Goal: Task Accomplishment & Management: Use online tool/utility

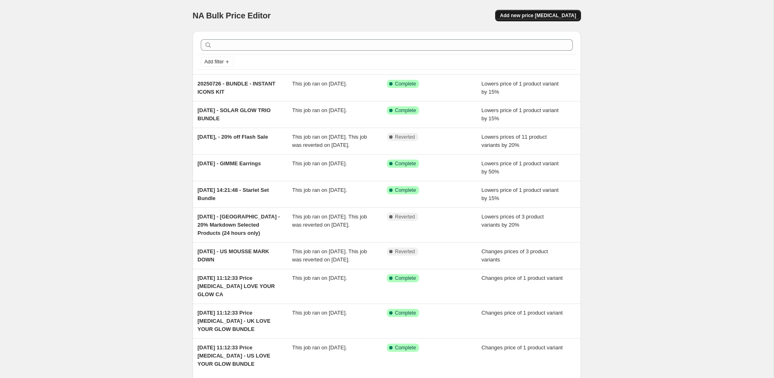
click at [532, 12] on button "Add new price [MEDICAL_DATA]" at bounding box center [538, 15] width 86 height 11
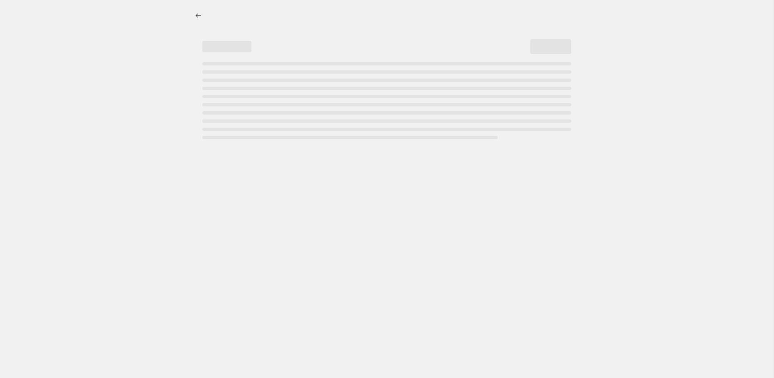
select select "percentage"
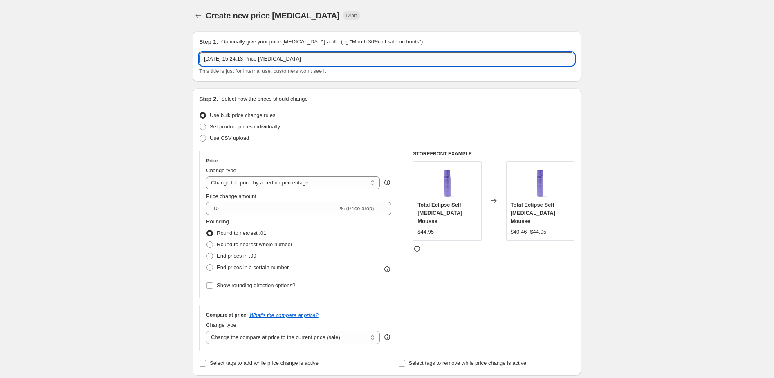
click at [238, 58] on input "[DATE] 15:24:13 Price [MEDICAL_DATA]" at bounding box center [386, 58] width 375 height 13
type input "20250919 - [GEOGRAPHIC_DATA]/[GEOGRAPHIC_DATA]/[GEOGRAPHIC_DATA] - 40% OFF 40 M…"
drag, startPoint x: 77, startPoint y: 117, endPoint x: 81, endPoint y: 116, distance: 4.3
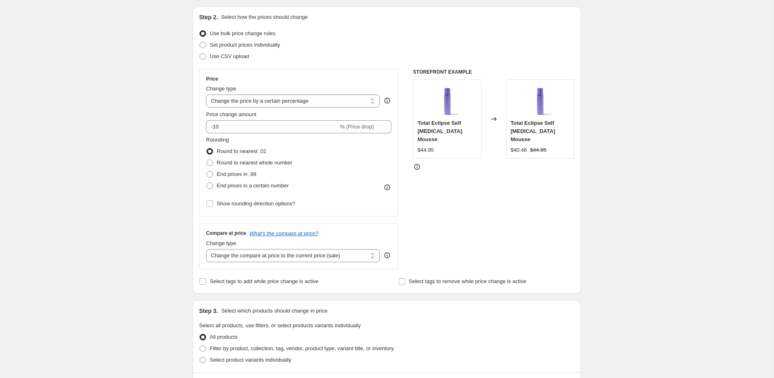
scroll to position [98, 0]
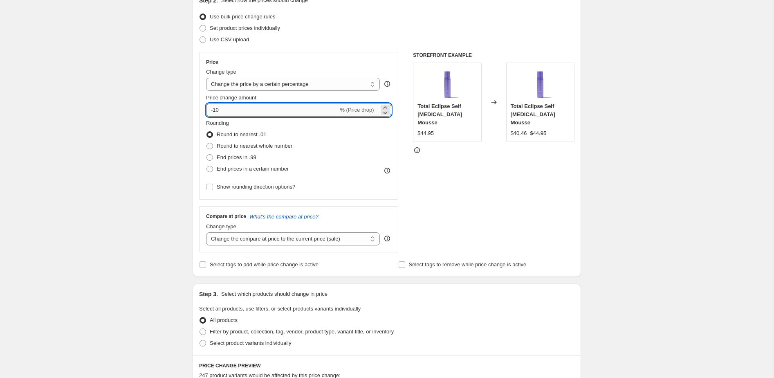
drag, startPoint x: 213, startPoint y: 111, endPoint x: 231, endPoint y: 108, distance: 17.9
click at [230, 109] on input "-10" at bounding box center [272, 109] width 132 height 13
type input "-40"
click at [106, 133] on div "Create new price [MEDICAL_DATA]. This page is ready Create new price [MEDICAL_D…" at bounding box center [386, 333] width 773 height 863
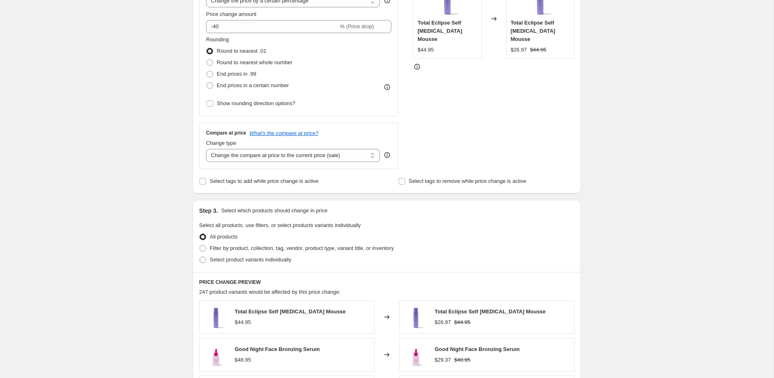
scroll to position [190, 0]
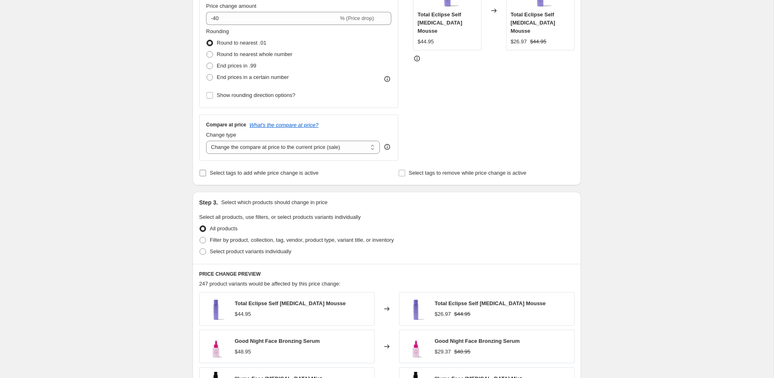
click at [244, 172] on span "Select tags to add while price change is active" at bounding box center [264, 173] width 109 height 6
click at [206, 172] on input "Select tags to add while price change is active" at bounding box center [202, 173] width 7 height 7
checkbox input "true"
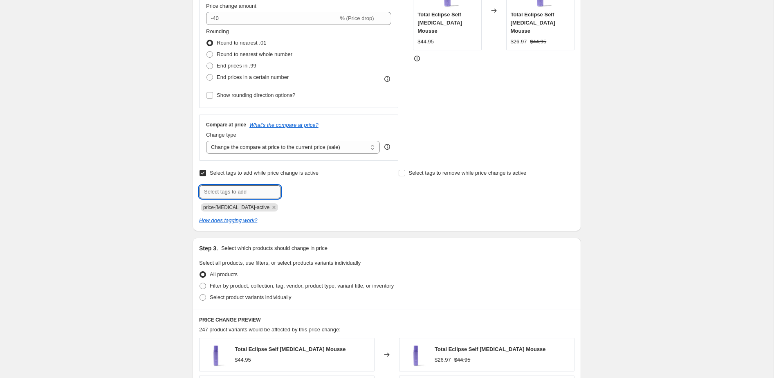
click at [245, 191] on input "text" at bounding box center [240, 191] width 82 height 13
type input "ON-SALE"
click at [298, 192] on span "Add ON-SALE" at bounding box center [304, 191] width 33 height 7
click at [425, 176] on span "Select tags to remove while price change is active" at bounding box center [468, 173] width 118 height 8
click at [405, 176] on input "Select tags to remove while price change is active" at bounding box center [401, 173] width 7 height 7
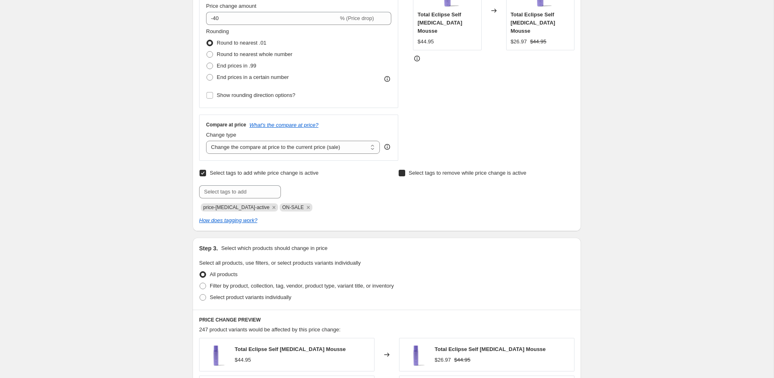
checkbox input "true"
click at [413, 192] on input "text" at bounding box center [439, 191] width 82 height 13
type input "NOT-ON-SALE"
click at [525, 189] on span "NOT-ON-SALE" at bounding box center [514, 191] width 34 height 6
click at [648, 193] on div "Create new price [MEDICAL_DATA]. This page is ready Create new price [MEDICAL_D…" at bounding box center [386, 264] width 773 height 908
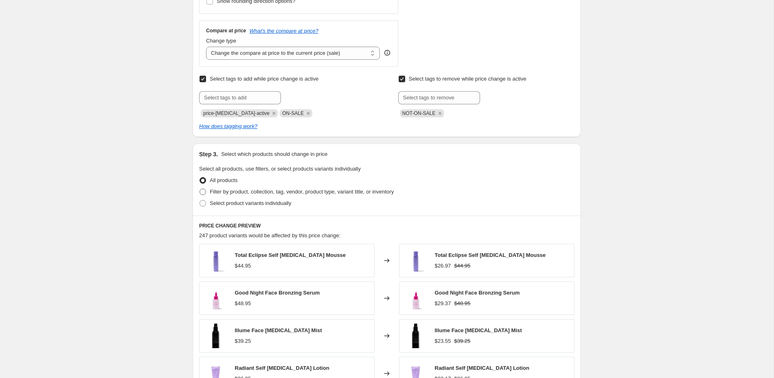
scroll to position [301, 0]
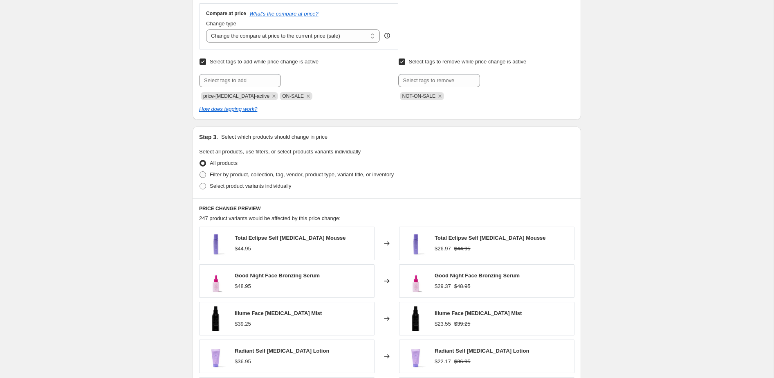
click at [285, 174] on span "Filter by product, collection, tag, vendor, product type, variant title, or inv…" at bounding box center [302, 174] width 184 height 6
click at [200, 172] on input "Filter by product, collection, tag, vendor, product type, variant title, or inv…" at bounding box center [199, 171] width 0 height 0
radio input "true"
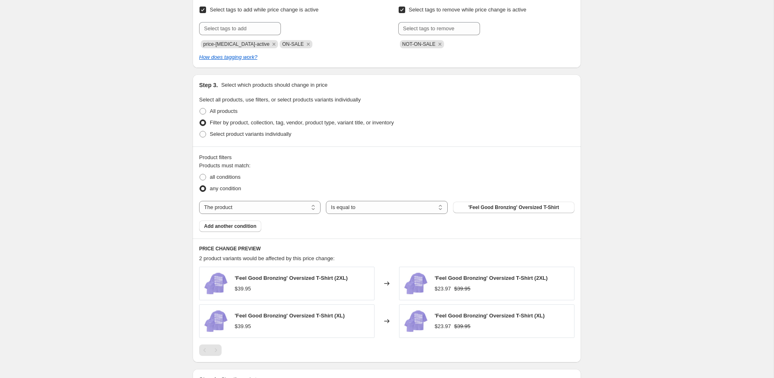
scroll to position [358, 0]
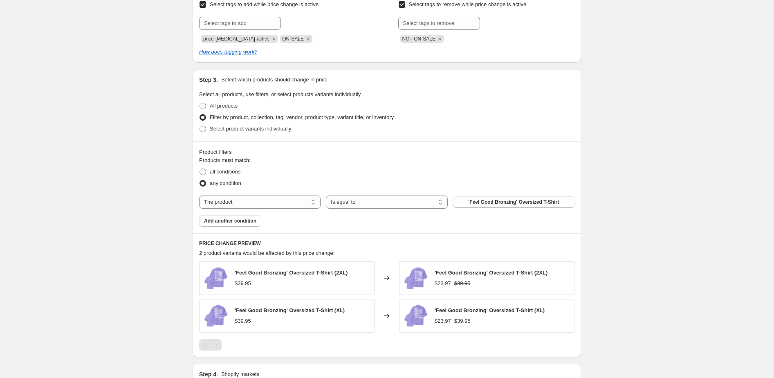
click at [275, 210] on div "Products must match: all conditions any condition The product The product's col…" at bounding box center [386, 191] width 375 height 70
click at [274, 201] on select "The product The product's collection The product's tag The product's vendor The…" at bounding box center [259, 201] width 121 height 13
select select "collection"
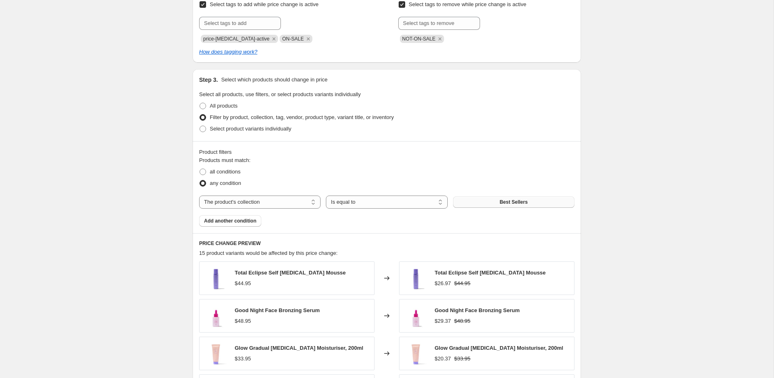
click at [511, 201] on span "Best Sellers" at bounding box center [513, 202] width 28 height 7
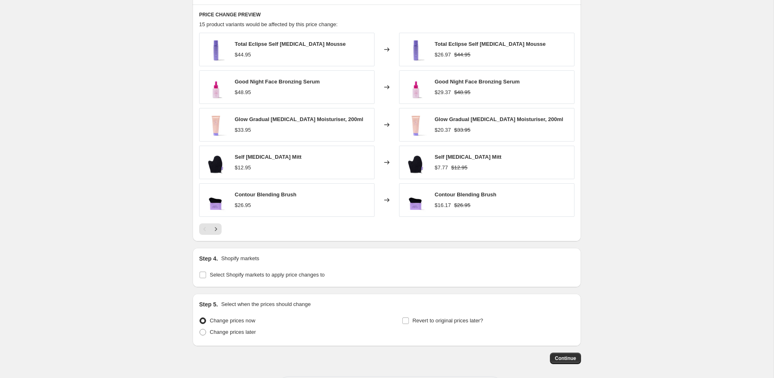
scroll to position [599, 0]
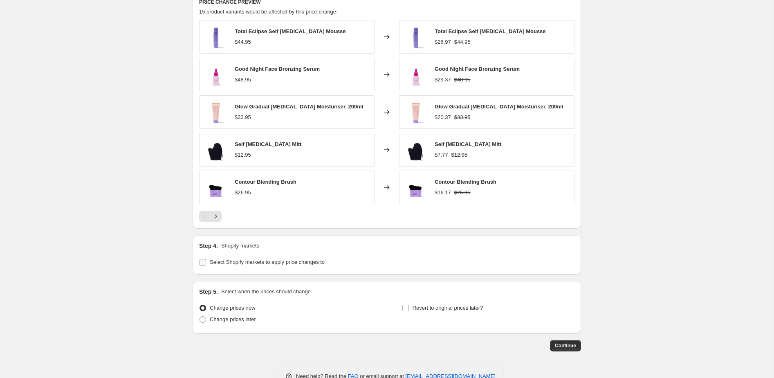
click at [270, 263] on span "Select Shopify markets to apply price changes to" at bounding box center [267, 262] width 115 height 6
click at [206, 263] on input "Select Shopify markets to apply price changes to" at bounding box center [202, 262] width 7 height 7
checkbox input "true"
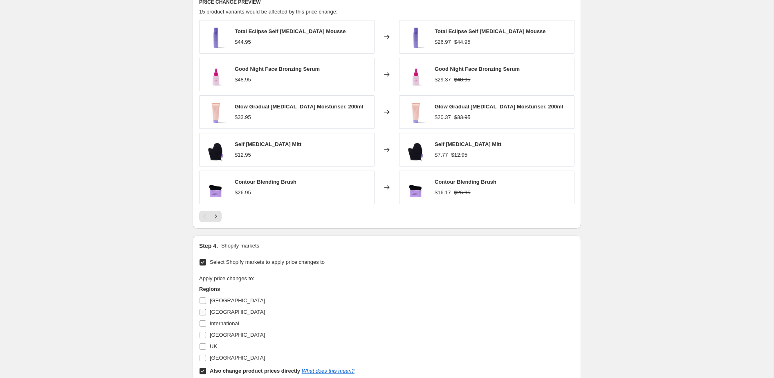
drag, startPoint x: 213, startPoint y: 315, endPoint x: 216, endPoint y: 318, distance: 4.3
click at [213, 315] on span "[GEOGRAPHIC_DATA]" at bounding box center [237, 312] width 55 height 8
click at [206, 315] on input "[GEOGRAPHIC_DATA]" at bounding box center [202, 312] width 7 height 7
checkbox input "true"
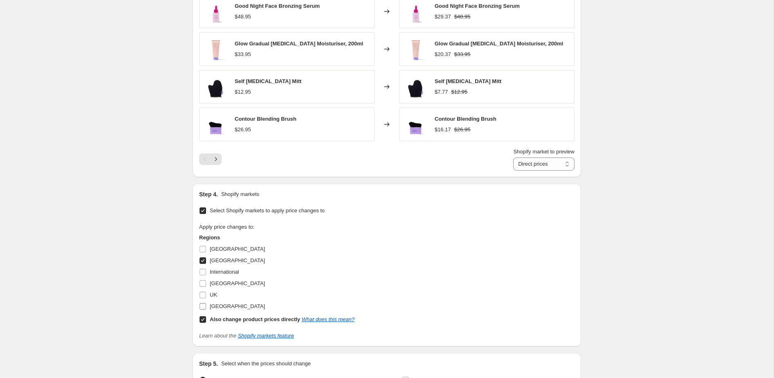
click at [223, 309] on span "[GEOGRAPHIC_DATA]" at bounding box center [237, 306] width 55 height 6
click at [206, 309] on input "[GEOGRAPHIC_DATA]" at bounding box center [202, 306] width 7 height 7
checkbox input "true"
drag, startPoint x: 217, startPoint y: 294, endPoint x: 226, endPoint y: 297, distance: 9.4
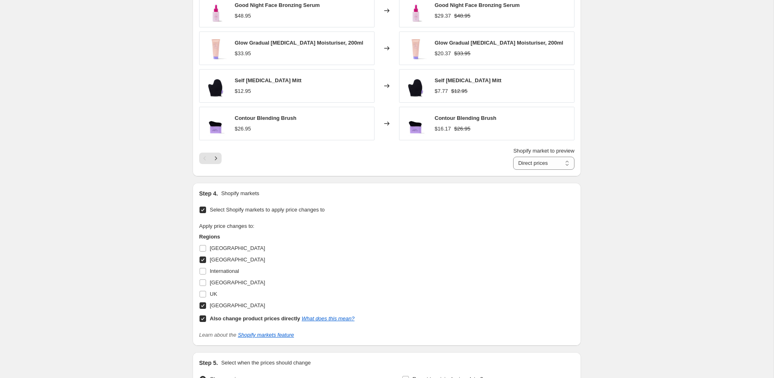
click at [218, 294] on div "UK" at bounding box center [276, 293] width 155 height 11
click at [214, 295] on span "UK" at bounding box center [213, 294] width 7 height 6
click at [206, 295] on input "UK" at bounding box center [202, 294] width 7 height 7
checkbox input "true"
drag, startPoint x: 226, startPoint y: 313, endPoint x: 261, endPoint y: 317, distance: 35.4
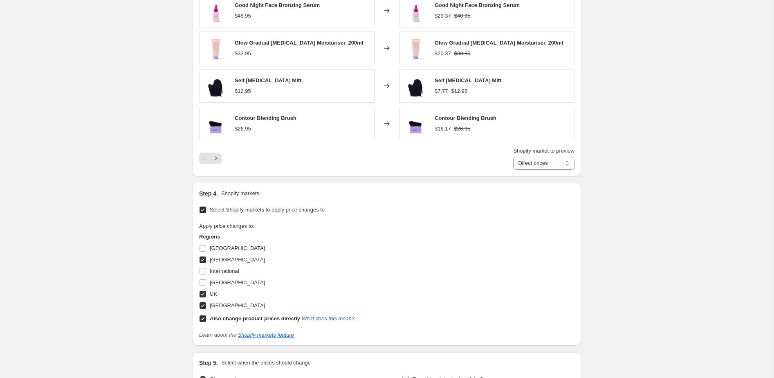
click at [230, 314] on label "Also change product prices directly What does this mean?" at bounding box center [276, 318] width 155 height 11
click at [206, 315] on input "Also change product prices directly What does this mean?" at bounding box center [202, 318] width 7 height 7
checkbox input "false"
select select "45207421208"
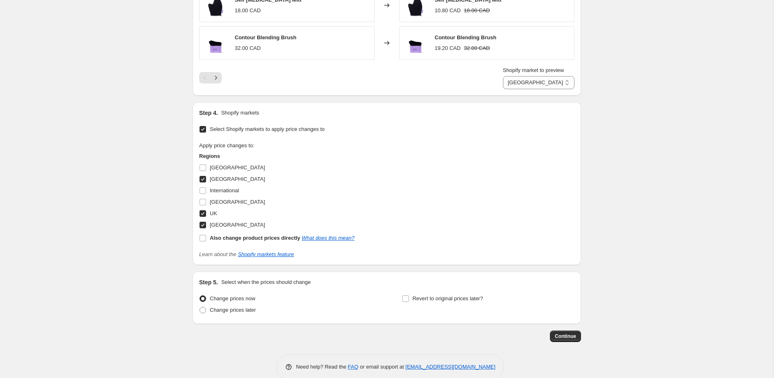
scroll to position [758, 0]
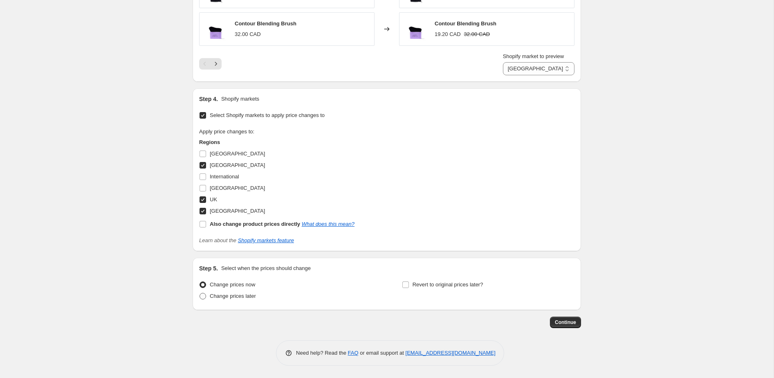
click at [233, 295] on span "Change prices later" at bounding box center [233, 296] width 46 height 6
click at [200, 293] on input "Change prices later" at bounding box center [199, 293] width 0 height 0
radio input "true"
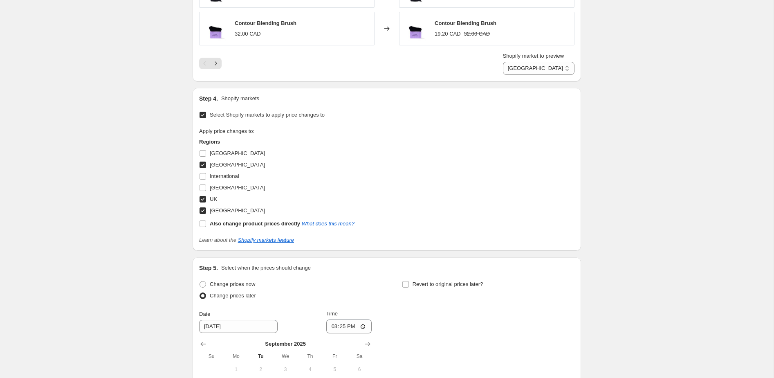
scroll to position [847, 0]
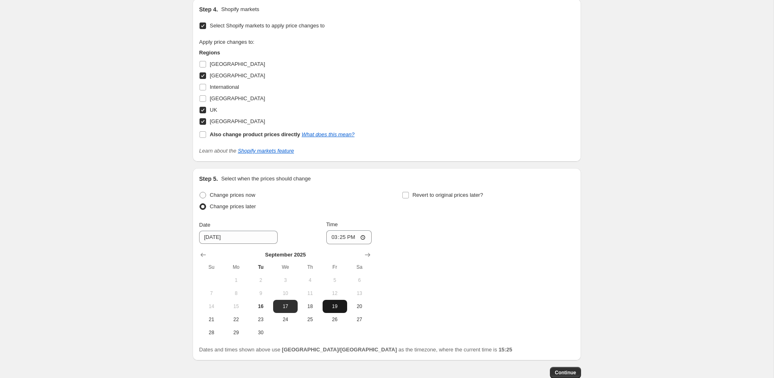
click at [336, 312] on button "19" at bounding box center [334, 306] width 25 height 13
type input "[DATE]"
click at [344, 235] on input "15:25" at bounding box center [349, 237] width 46 height 14
click at [335, 238] on input "15:25" at bounding box center [349, 237] width 46 height 14
click at [349, 240] on input "14:00" at bounding box center [349, 237] width 46 height 14
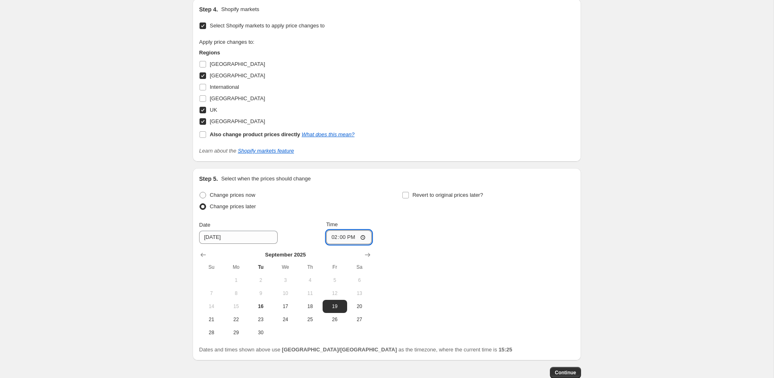
click at [353, 239] on input "14:00" at bounding box center [349, 237] width 46 height 14
click at [363, 238] on input "14:00" at bounding box center [349, 237] width 46 height 14
type input "02:00"
click at [432, 261] on div "Change prices now Change prices later Date [DATE] Time 02:00 [DATE] Su Mo Tu We…" at bounding box center [386, 264] width 375 height 150
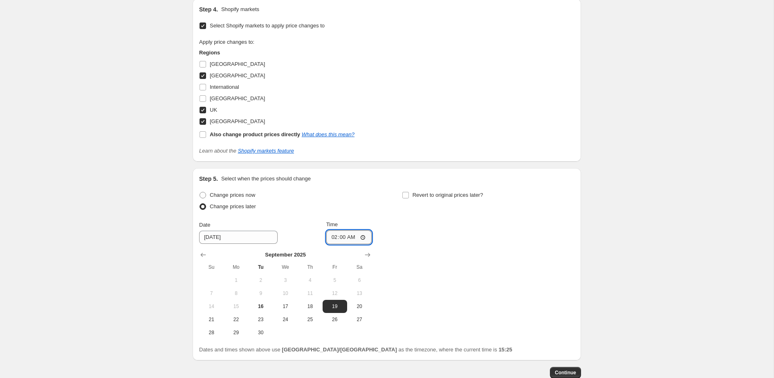
click at [337, 238] on input "02:00" at bounding box center [349, 237] width 46 height 14
type input "01:55"
click at [453, 255] on div "Change prices now Change prices later Date [DATE] Time 01:55 [DATE] Su Mo Tu We…" at bounding box center [386, 264] width 375 height 150
click at [416, 194] on span "Revert to original prices later?" at bounding box center [447, 195] width 71 height 6
click at [409, 194] on input "Revert to original prices later?" at bounding box center [405, 195] width 7 height 7
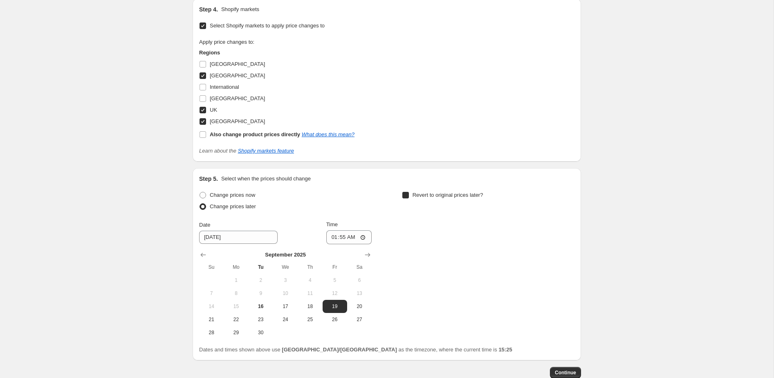
checkbox input "true"
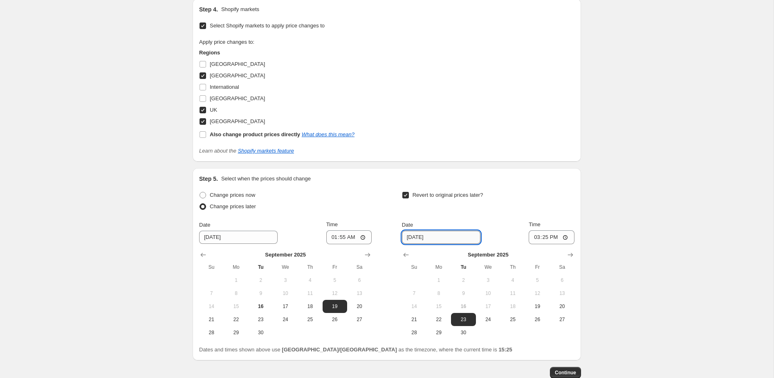
click at [440, 235] on input "[DATE]" at bounding box center [441, 236] width 78 height 13
click at [538, 313] on button "26" at bounding box center [537, 319] width 25 height 13
click at [539, 303] on span "19" at bounding box center [537, 306] width 18 height 7
type input "[DATE]"
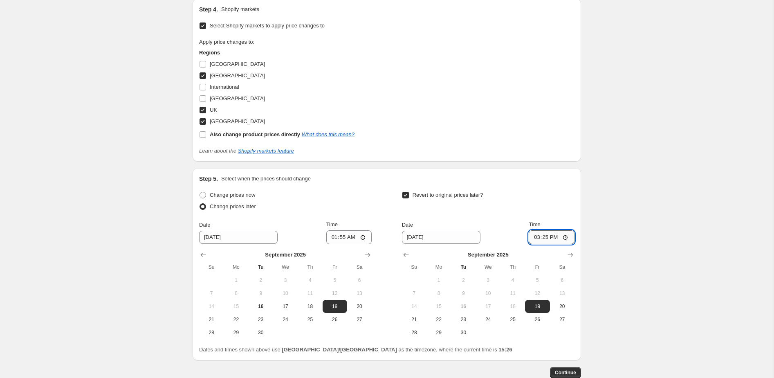
click at [532, 238] on input "15:25" at bounding box center [551, 237] width 46 height 14
click at [551, 234] on input "14:40" at bounding box center [551, 237] width 46 height 14
click at [554, 237] on input "14:40" at bounding box center [551, 237] width 46 height 14
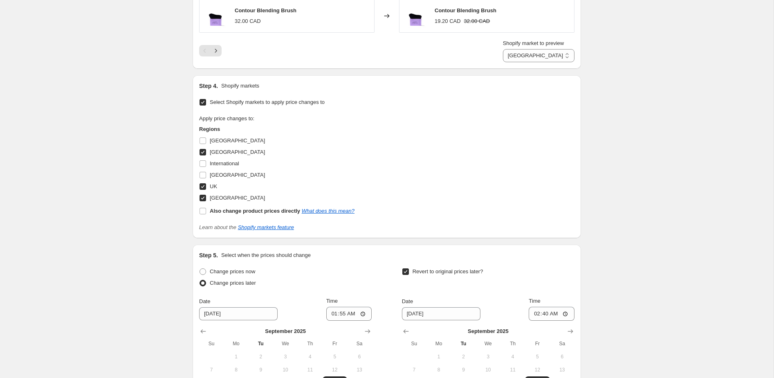
scroll to position [897, 0]
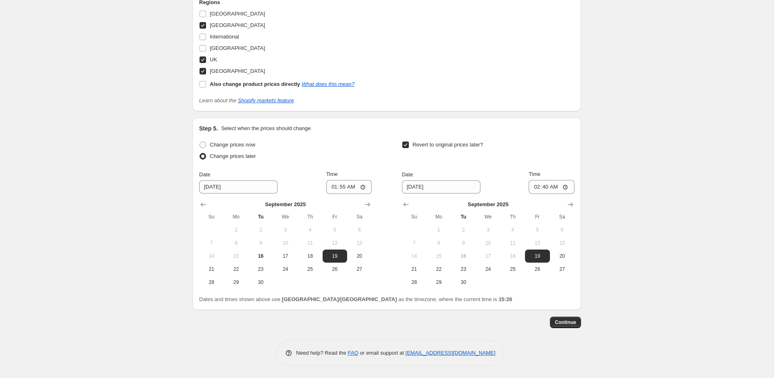
click at [562, 324] on span "Continue" at bounding box center [564, 322] width 21 height 7
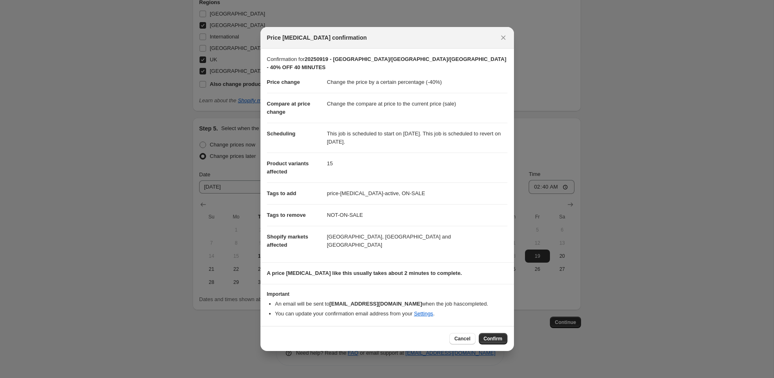
click at [378, 133] on dd "This job is scheduled to start on [DATE]. This job is scheduled to revert on [D…" at bounding box center [417, 138] width 180 height 30
click at [457, 139] on dd "This job is scheduled to start on [DATE]. This job is scheduled to revert on [D…" at bounding box center [417, 138] width 180 height 30
click at [496, 337] on span "Confirm" at bounding box center [492, 338] width 19 height 7
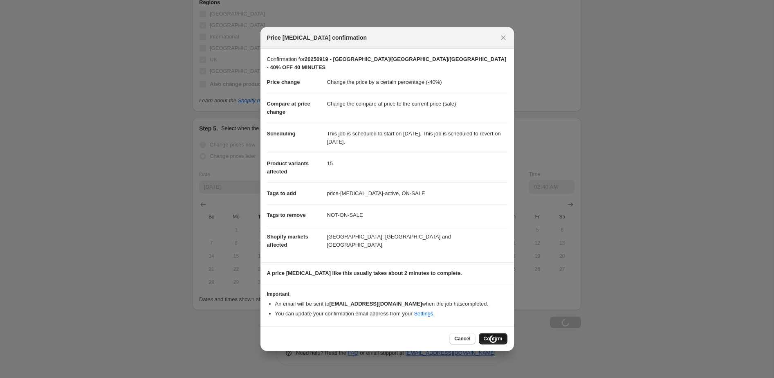
scroll to position [897, 0]
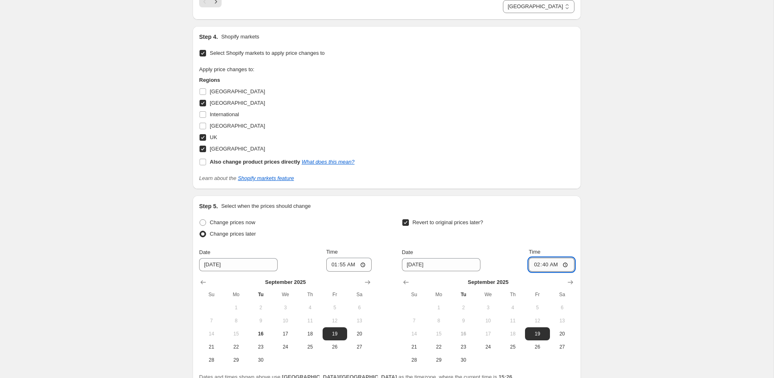
click at [545, 257] on input "02:40" at bounding box center [551, 264] width 46 height 14
type input "02:41"
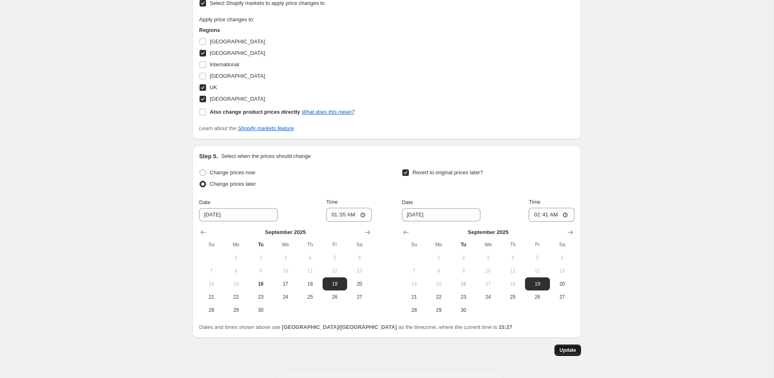
click at [571, 344] on button "Update" at bounding box center [567, 349] width 27 height 11
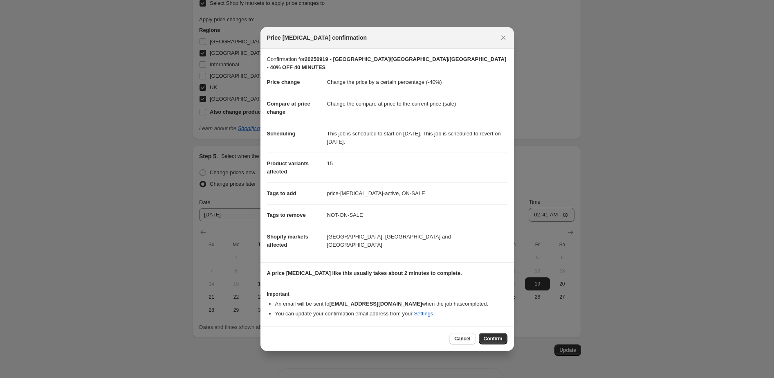
click at [492, 333] on button "Confirm" at bounding box center [492, 338] width 29 height 11
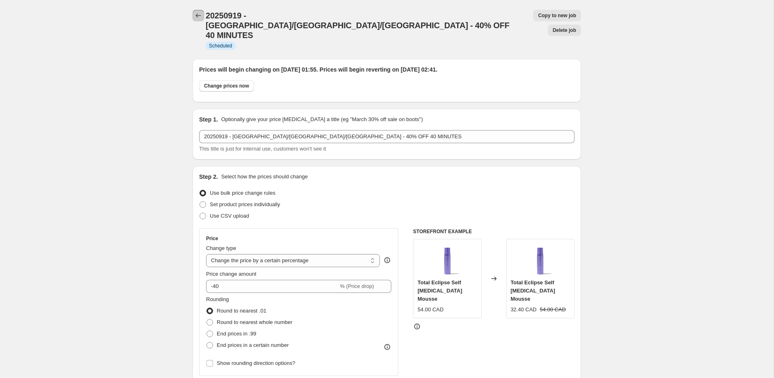
click at [199, 17] on icon "Price change jobs" at bounding box center [198, 15] width 8 height 8
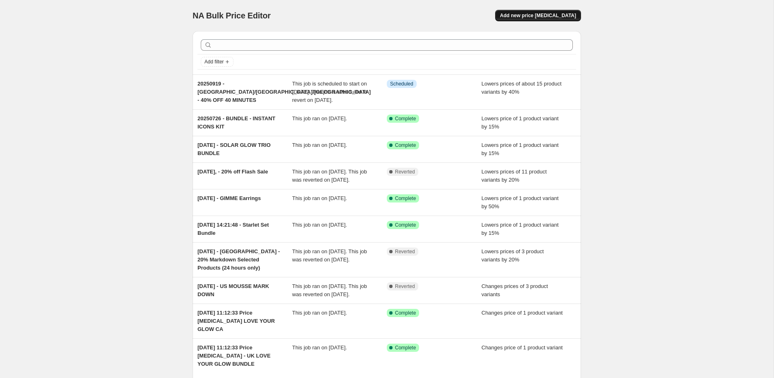
click at [543, 15] on span "Add new price [MEDICAL_DATA]" at bounding box center [538, 15] width 76 height 7
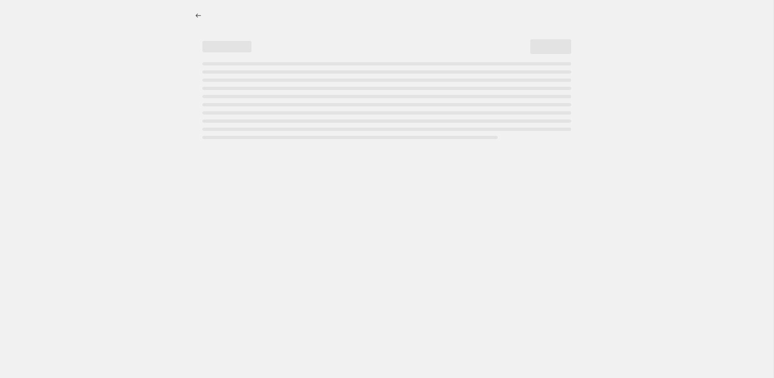
select select "percentage"
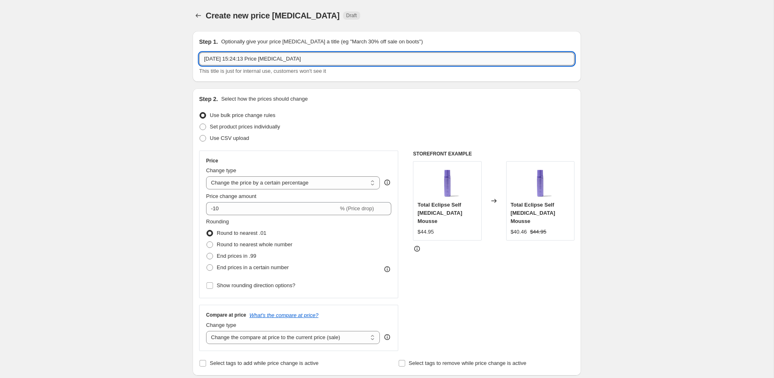
click at [263, 58] on input "[DATE] 15:24:13 Price [MEDICAL_DATA]" at bounding box center [386, 58] width 375 height 13
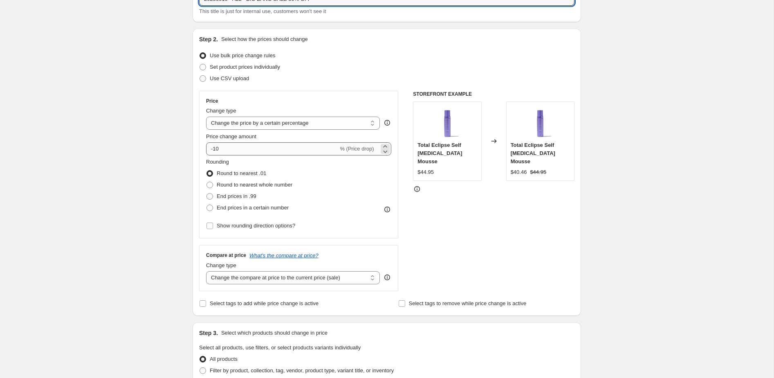
type input "20250916 - ALL - BIG BANG SALE 30% OFF"
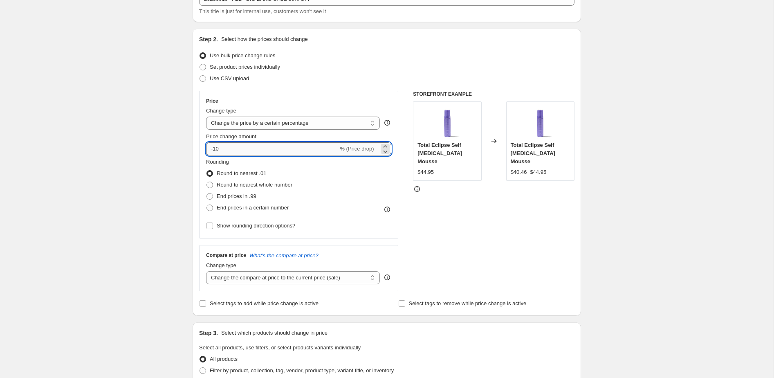
drag, startPoint x: 213, startPoint y: 146, endPoint x: 245, endPoint y: 148, distance: 31.9
click at [245, 148] on input "-10" at bounding box center [272, 148] width 132 height 13
type input "-30"
click at [140, 194] on div "Create new price [MEDICAL_DATA]. This page is ready Create new price [MEDICAL_D…" at bounding box center [386, 371] width 773 height 863
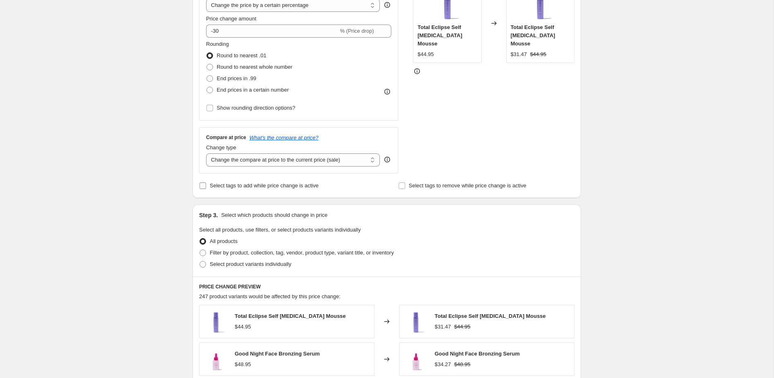
click at [265, 184] on span "Select tags to add while price change is active" at bounding box center [264, 185] width 109 height 6
click at [206, 184] on input "Select tags to add while price change is active" at bounding box center [202, 185] width 7 height 7
checkbox input "true"
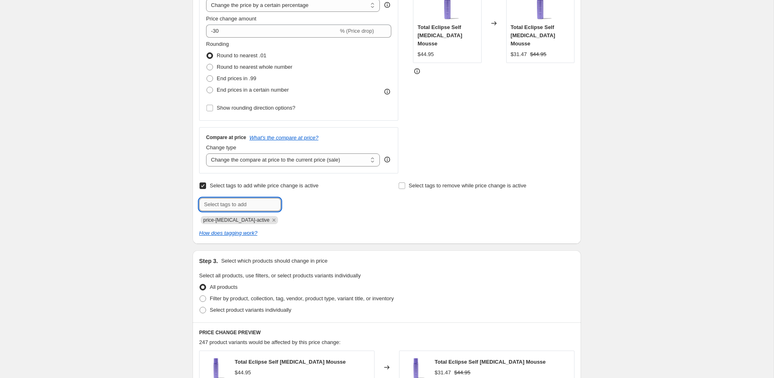
click at [241, 202] on input "text" at bounding box center [240, 204] width 82 height 13
type input "ON-SALE"
drag, startPoint x: 301, startPoint y: 202, endPoint x: 384, endPoint y: 195, distance: 83.2
click at [304, 202] on span "ON-SALE" at bounding box center [310, 204] width 22 height 6
click at [422, 187] on span "Select tags to remove while price change is active" at bounding box center [468, 185] width 118 height 6
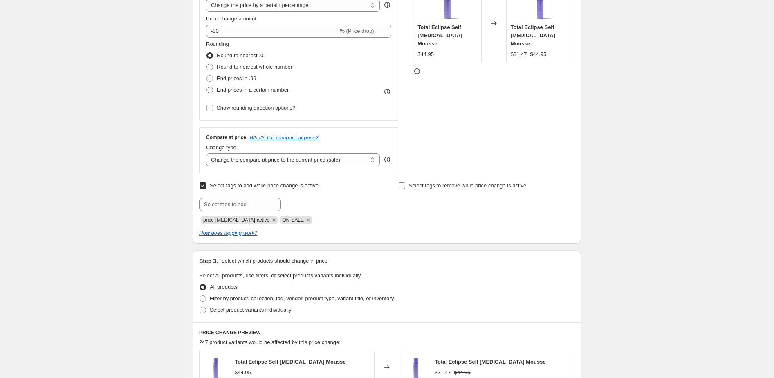
click at [405, 187] on input "Select tags to remove while price change is active" at bounding box center [401, 185] width 7 height 7
checkbox input "true"
click at [423, 206] on input "text" at bounding box center [439, 204] width 82 height 13
type input "NOT-ON-SALE"
click at [519, 201] on span "NOT-ON-SALE" at bounding box center [514, 204] width 34 height 6
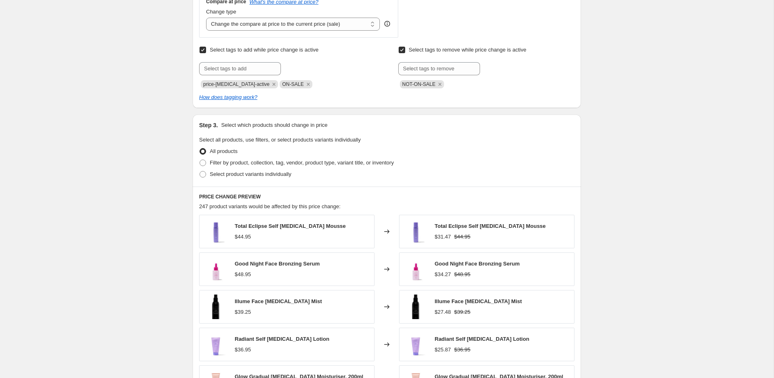
scroll to position [332, 0]
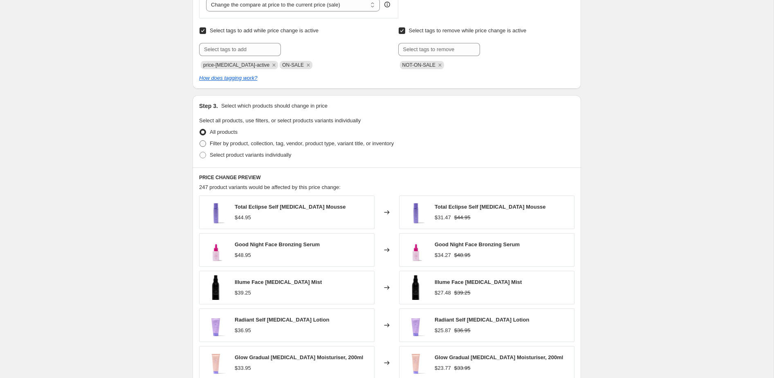
drag, startPoint x: 269, startPoint y: 143, endPoint x: 274, endPoint y: 144, distance: 5.5
click at [269, 143] on span "Filter by product, collection, tag, vendor, product type, variant title, or inv…" at bounding box center [302, 143] width 184 height 6
click at [200, 141] on input "Filter by product, collection, tag, vendor, product type, variant title, or inv…" at bounding box center [199, 140] width 0 height 0
radio input "true"
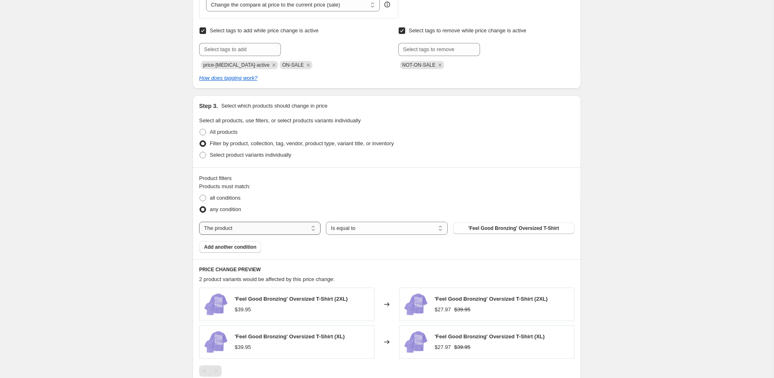
click at [248, 226] on select "The product The product's collection The product's tag The product's vendor The…" at bounding box center [259, 227] width 121 height 13
select select "collection"
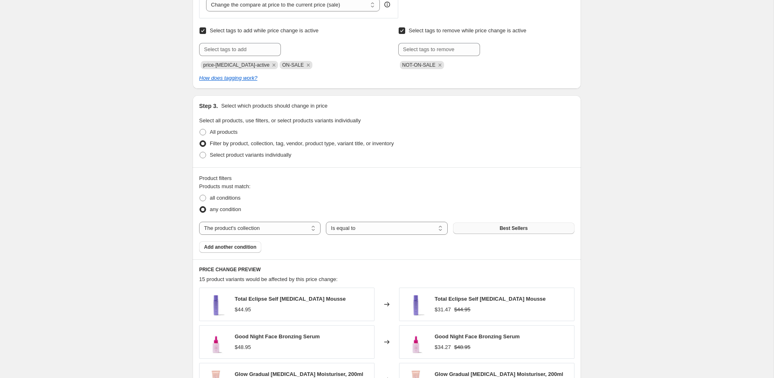
click at [492, 231] on button "Best Sellers" at bounding box center [513, 227] width 121 height 11
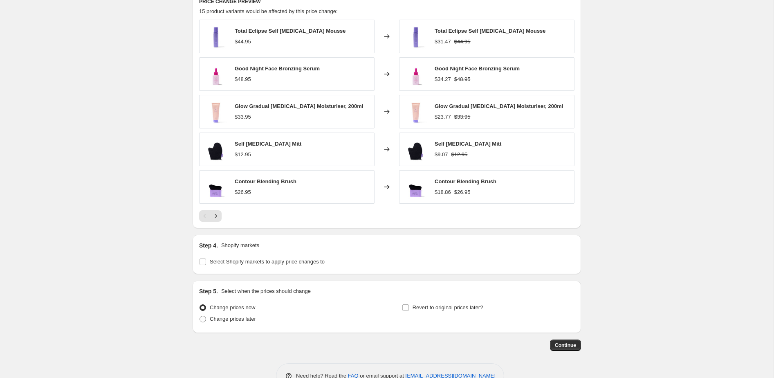
scroll to position [623, 0]
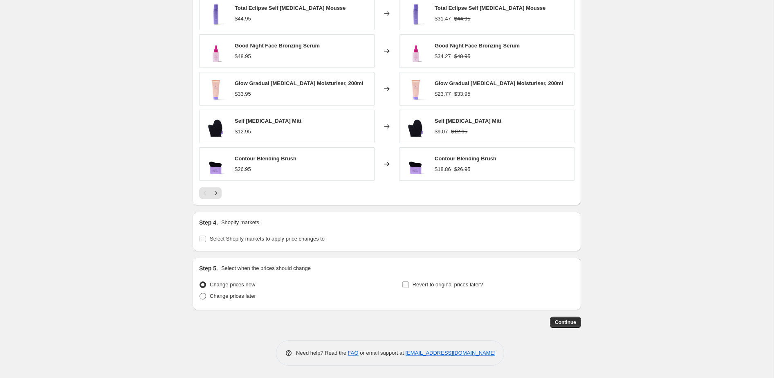
drag, startPoint x: 233, startPoint y: 300, endPoint x: 229, endPoint y: 300, distance: 4.6
click at [233, 300] on label "Change prices later" at bounding box center [227, 295] width 57 height 11
click at [200, 293] on input "Change prices later" at bounding box center [199, 293] width 0 height 0
radio input "true"
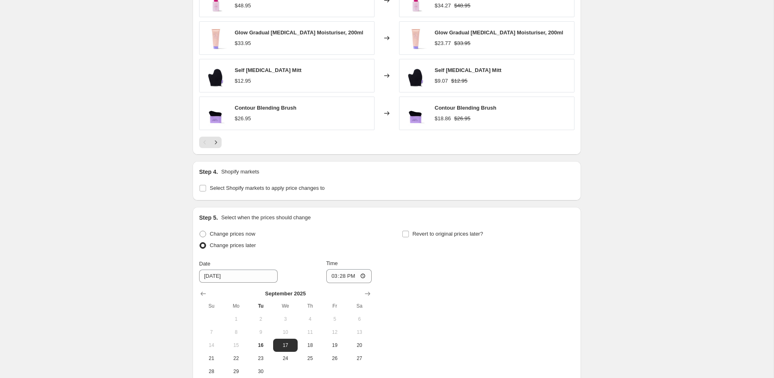
scroll to position [705, 0]
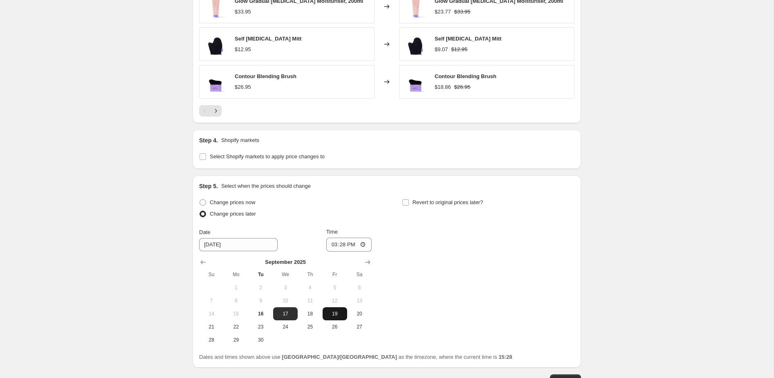
click at [338, 315] on span "19" at bounding box center [335, 313] width 18 height 7
type input "[DATE]"
click at [339, 244] on input "15:28" at bounding box center [349, 244] width 46 height 14
click at [329, 244] on input "15:28" at bounding box center [349, 244] width 46 height 14
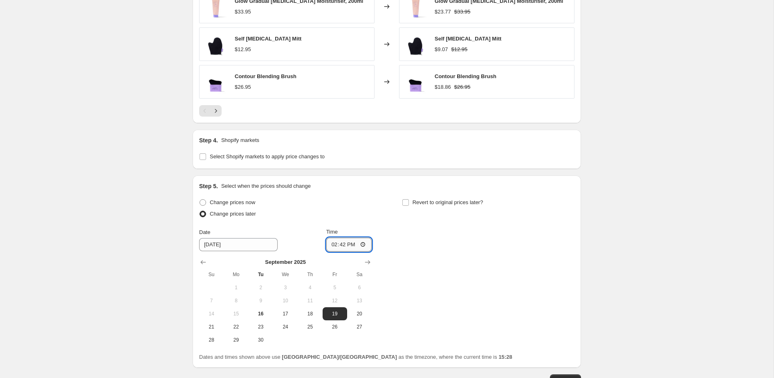
click at [352, 245] on input "14:42" at bounding box center [349, 244] width 46 height 14
type input "02:42"
click at [465, 201] on span "Revert to original prices later?" at bounding box center [447, 202] width 71 height 6
click at [409, 201] on input "Revert to original prices later?" at bounding box center [405, 202] width 7 height 7
checkbox input "true"
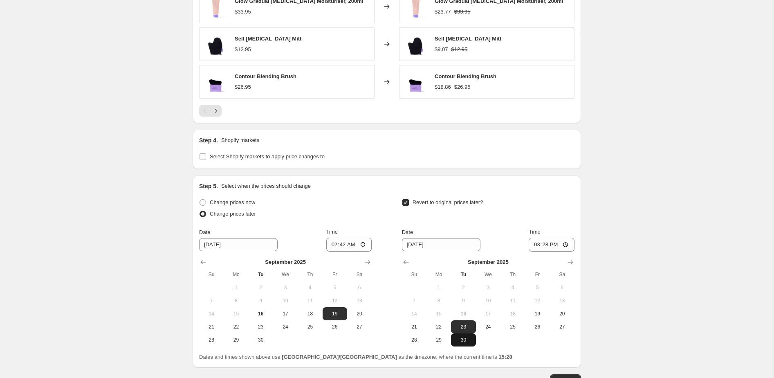
drag, startPoint x: 465, startPoint y: 342, endPoint x: 474, endPoint y: 339, distance: 9.7
click at [465, 342] on span "30" at bounding box center [463, 339] width 18 height 7
type input "[DATE]"
click at [536, 244] on input "15:28" at bounding box center [551, 244] width 46 height 14
type input "17:00"
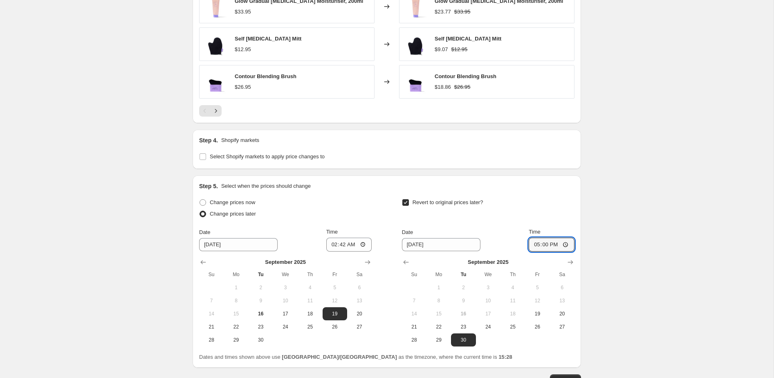
click at [466, 331] on button "23" at bounding box center [463, 326] width 25 height 13
type input "[DATE]"
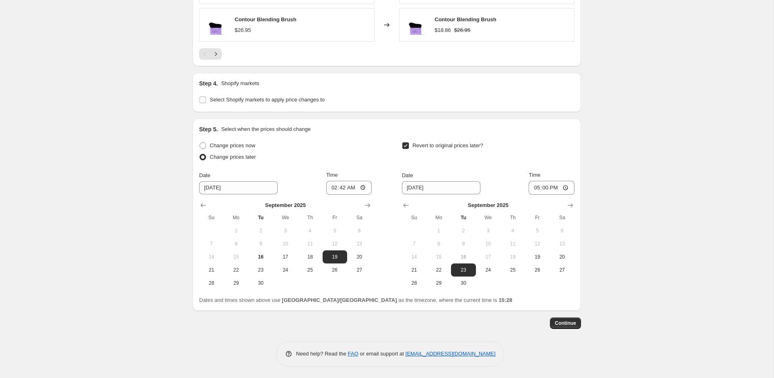
scroll to position [762, 0]
click at [567, 325] on button "Continue" at bounding box center [565, 321] width 31 height 11
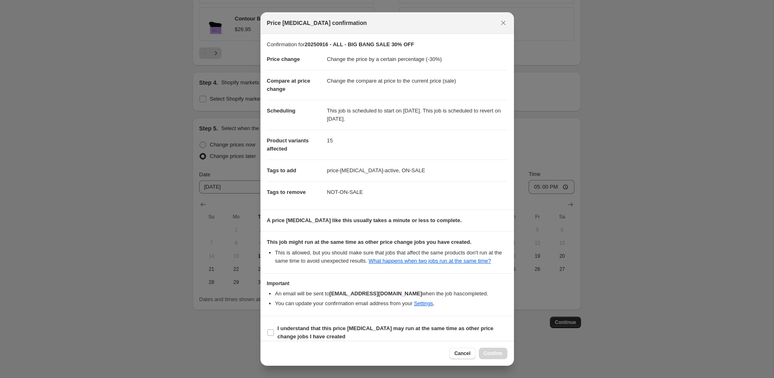
scroll to position [16, 0]
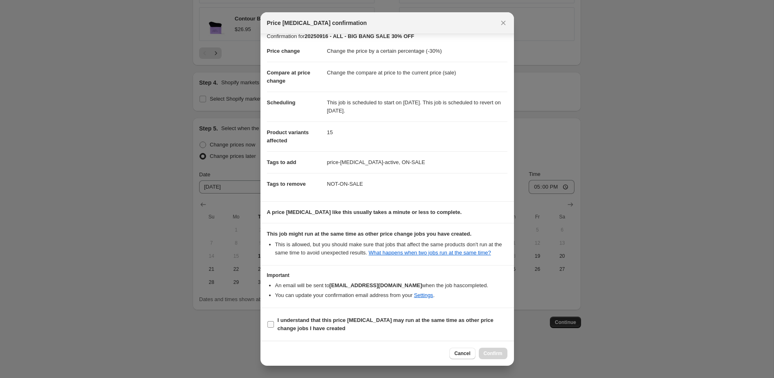
click at [315, 320] on b "I understand that this price [MEDICAL_DATA] may run at the same time as other p…" at bounding box center [385, 324] width 216 height 14
click at [274, 321] on input "I understand that this price [MEDICAL_DATA] may run at the same time as other p…" at bounding box center [270, 324] width 7 height 7
checkbox input "true"
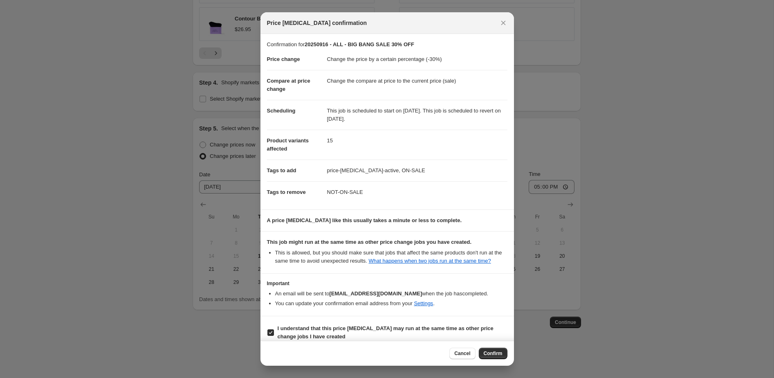
drag, startPoint x: 493, startPoint y: 355, endPoint x: 507, endPoint y: 355, distance: 13.9
click at [494, 355] on span "Confirm" at bounding box center [492, 353] width 19 height 7
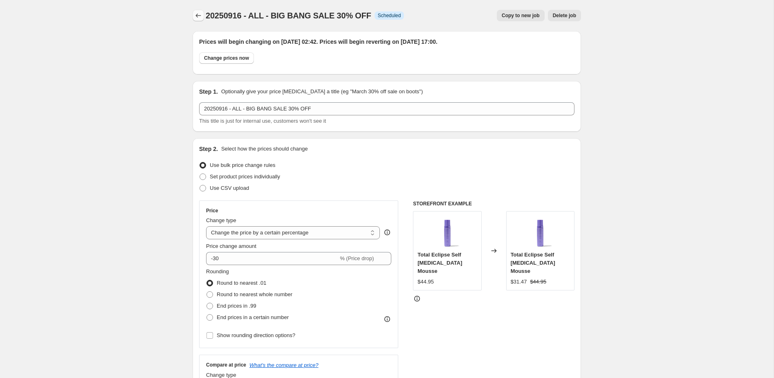
click at [197, 12] on icon "Price change jobs" at bounding box center [198, 15] width 8 height 8
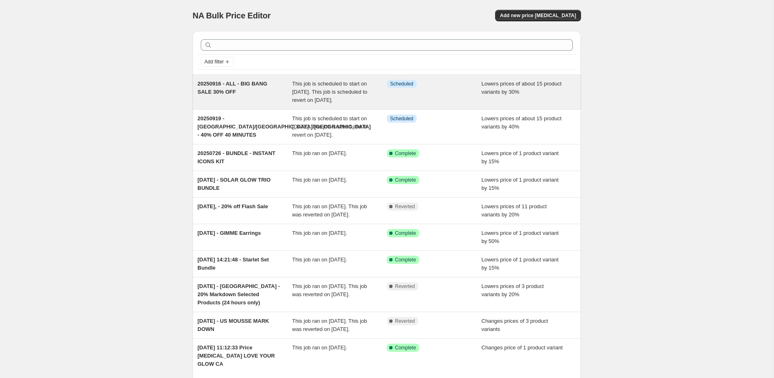
click at [308, 92] on span "This job is scheduled to start on [DATE]. This job is scheduled to revert on [D…" at bounding box center [329, 91] width 75 height 22
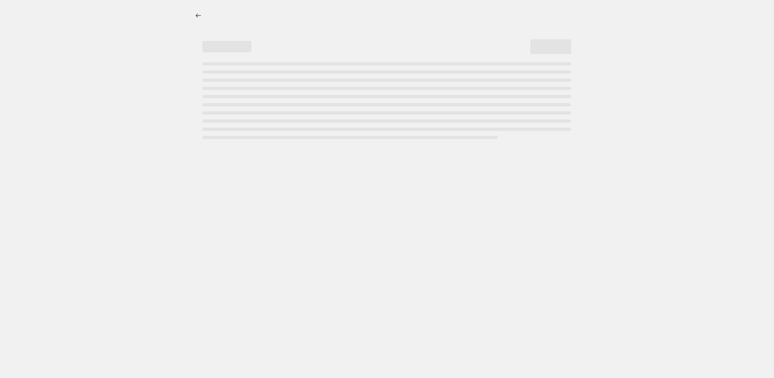
select select "percentage"
select select "collection"
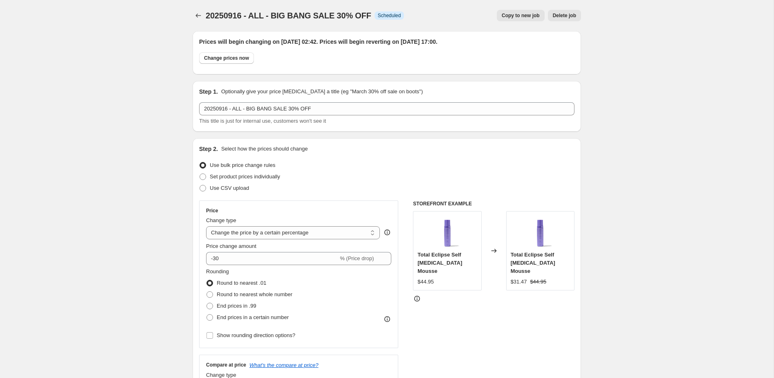
drag, startPoint x: 159, startPoint y: 47, endPoint x: 172, endPoint y: 30, distance: 21.4
click at [195, 12] on icon "Price change jobs" at bounding box center [198, 15] width 8 height 8
